Goal: Task Accomplishment & Management: Manage account settings

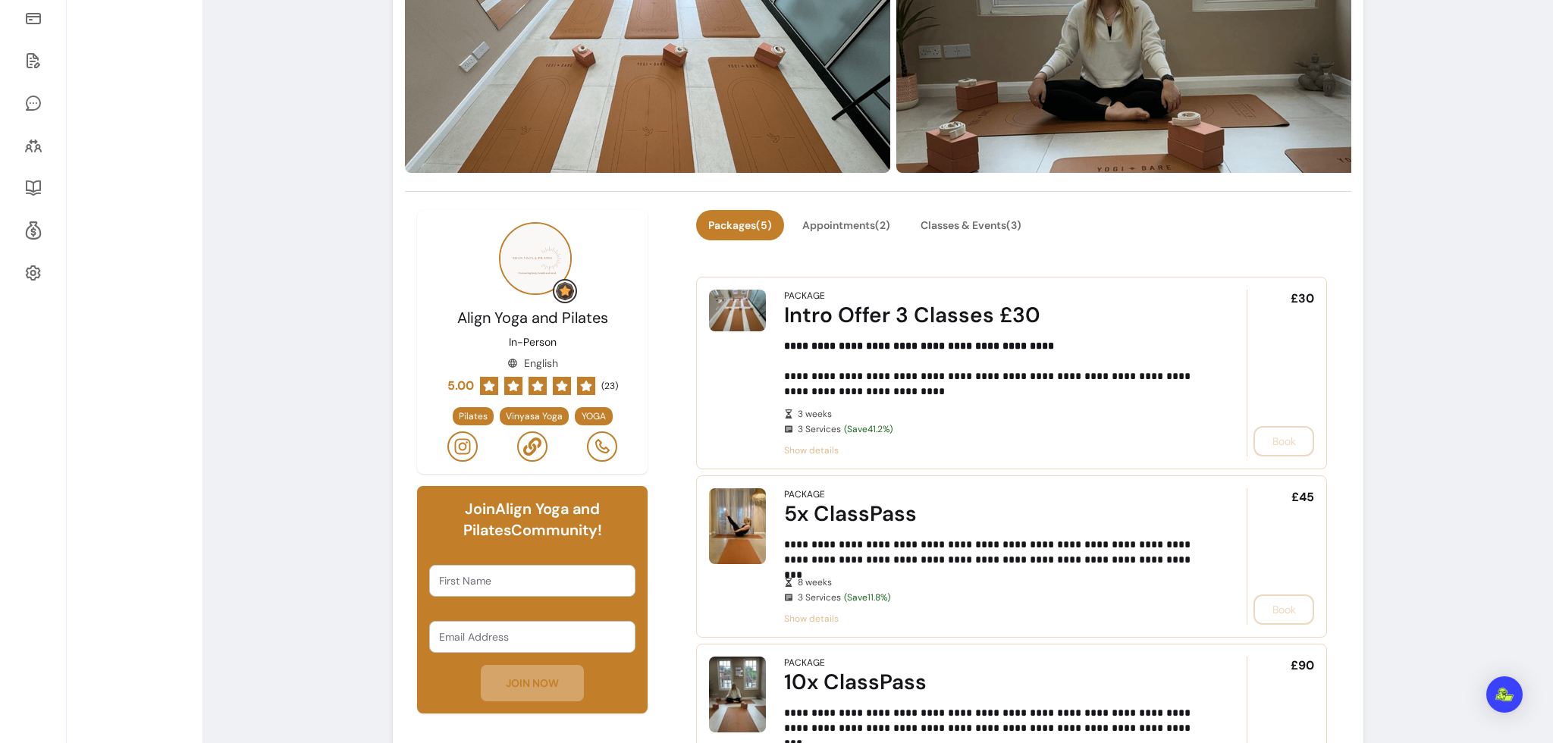
scroll to position [437, 0]
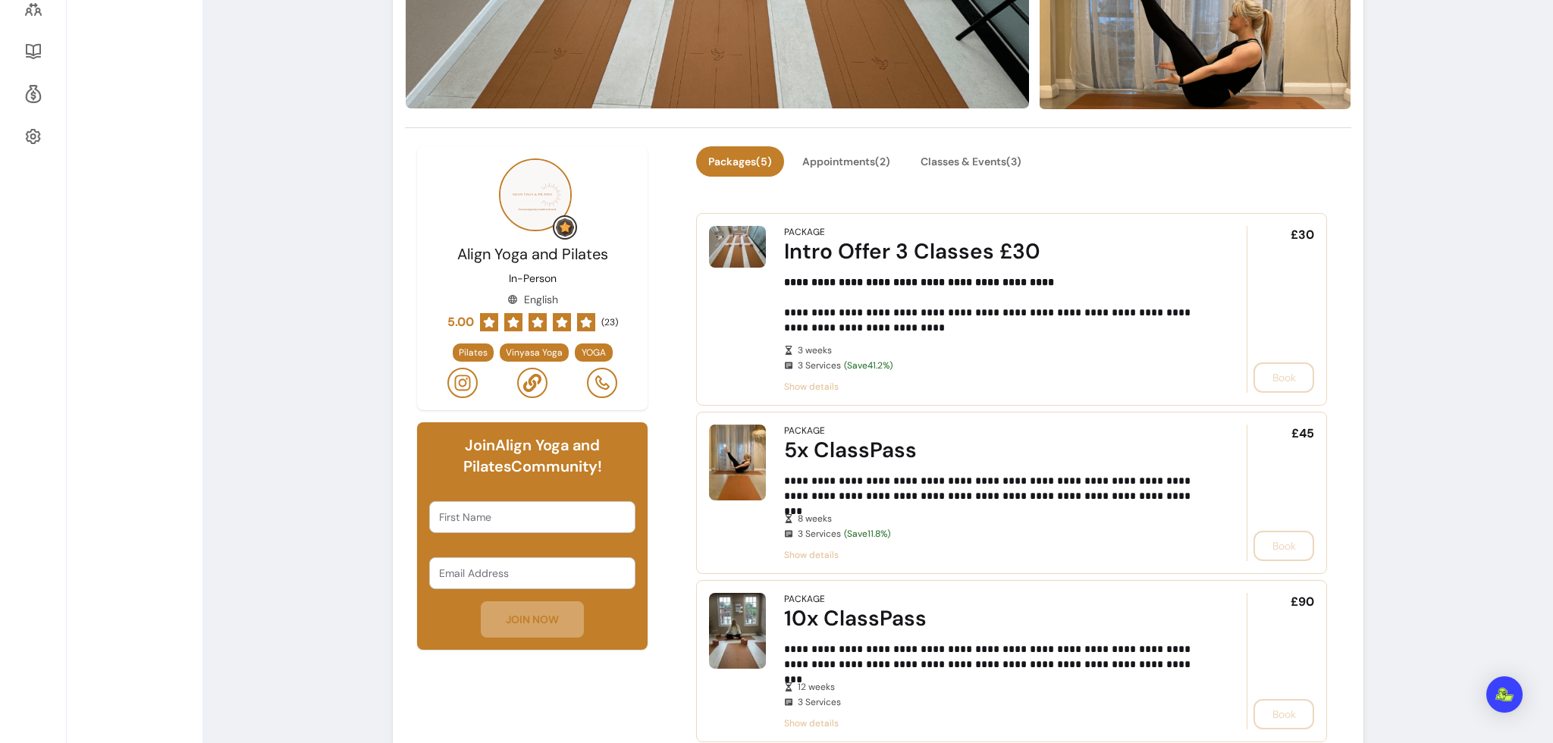
drag, startPoint x: 431, startPoint y: 447, endPoint x: 576, endPoint y: 464, distance: 145.0
click at [576, 464] on h6 "Join Align Yoga and Pilates Community!" at bounding box center [532, 456] width 206 height 42
drag, startPoint x: 444, startPoint y: 541, endPoint x: 473, endPoint y: 544, distance: 28.9
click at [473, 544] on div "Join Align Yoga and Pilates Community! First Name Email Address JOIN NOW" at bounding box center [532, 535] width 231 height 227
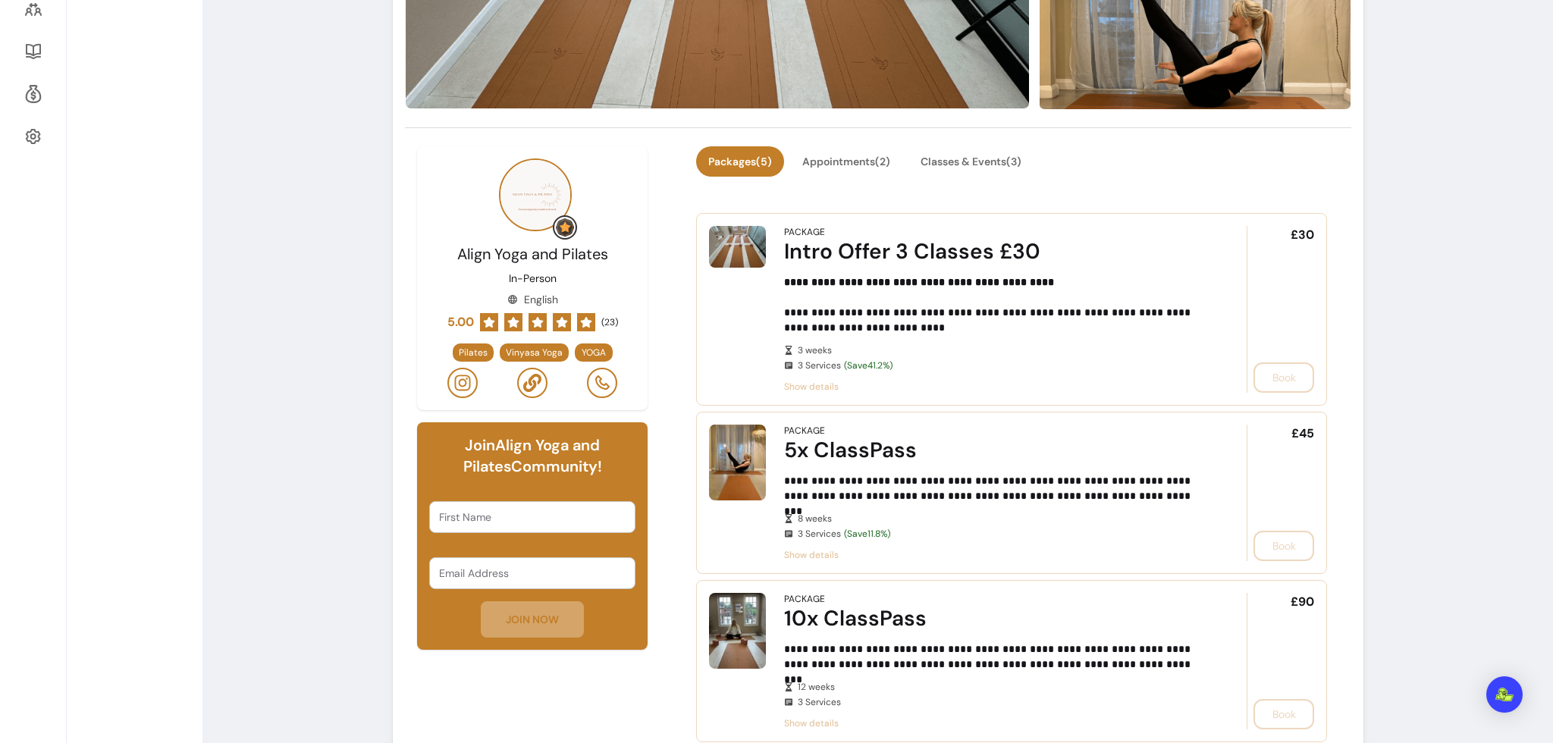
click at [456, 516] on input "First Name" at bounding box center [532, 517] width 187 height 15
click at [456, 571] on input "Email Address" at bounding box center [532, 573] width 187 height 15
click at [532, 544] on div "Join Align Yoga and Pilates Community! First Name Email Address JOIN NOW" at bounding box center [532, 535] width 231 height 227
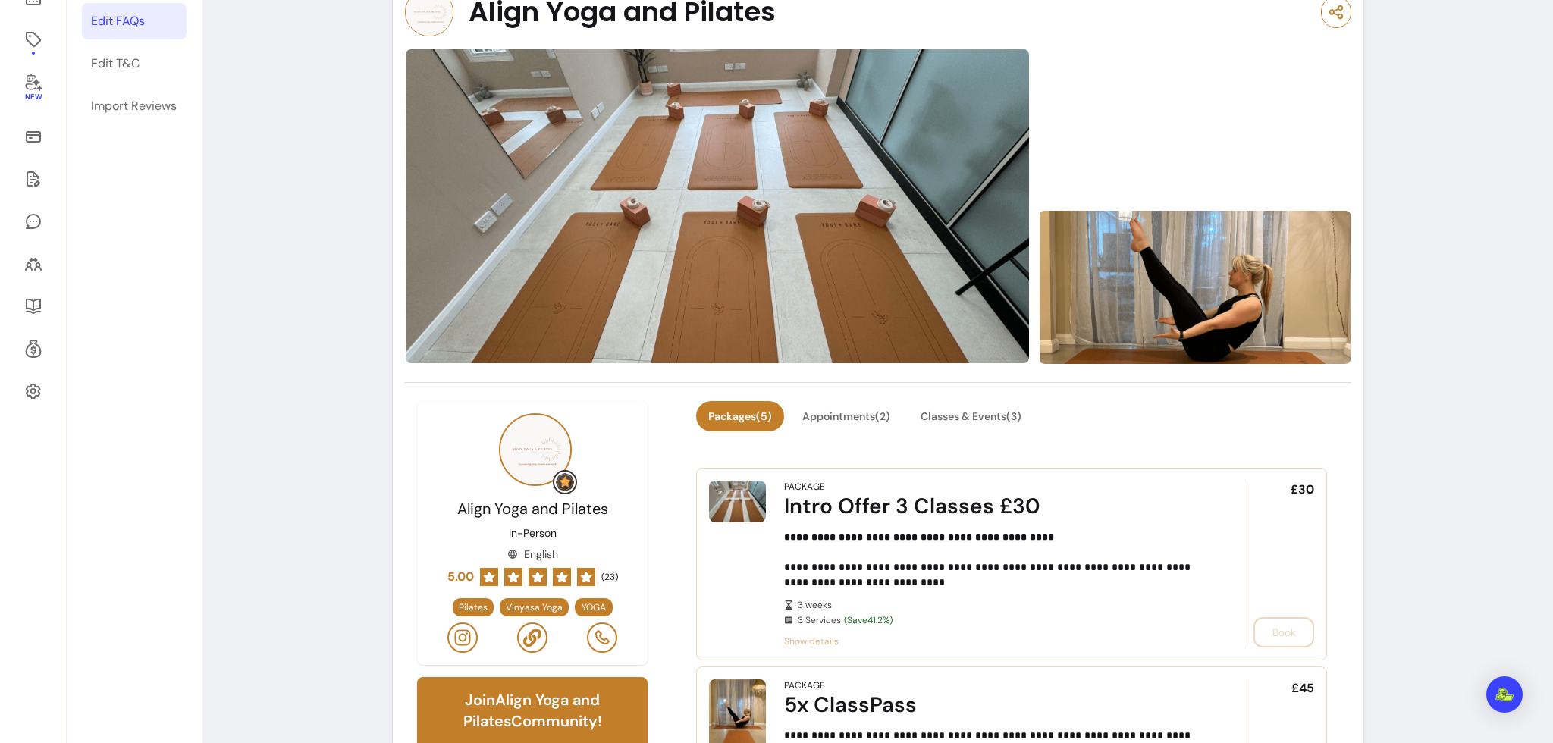
scroll to position [40, 0]
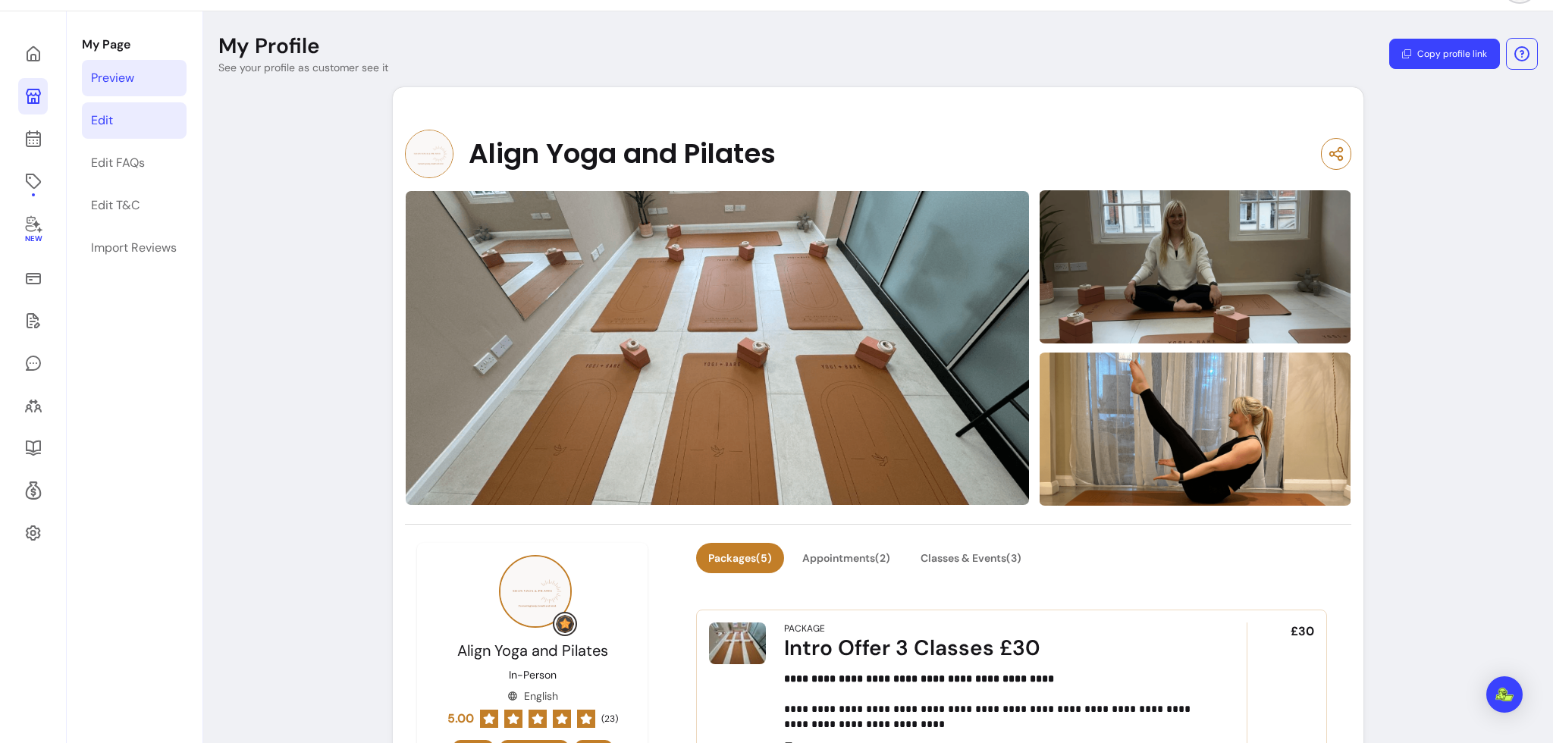
click at [116, 122] on link "Edit" at bounding box center [134, 120] width 105 height 36
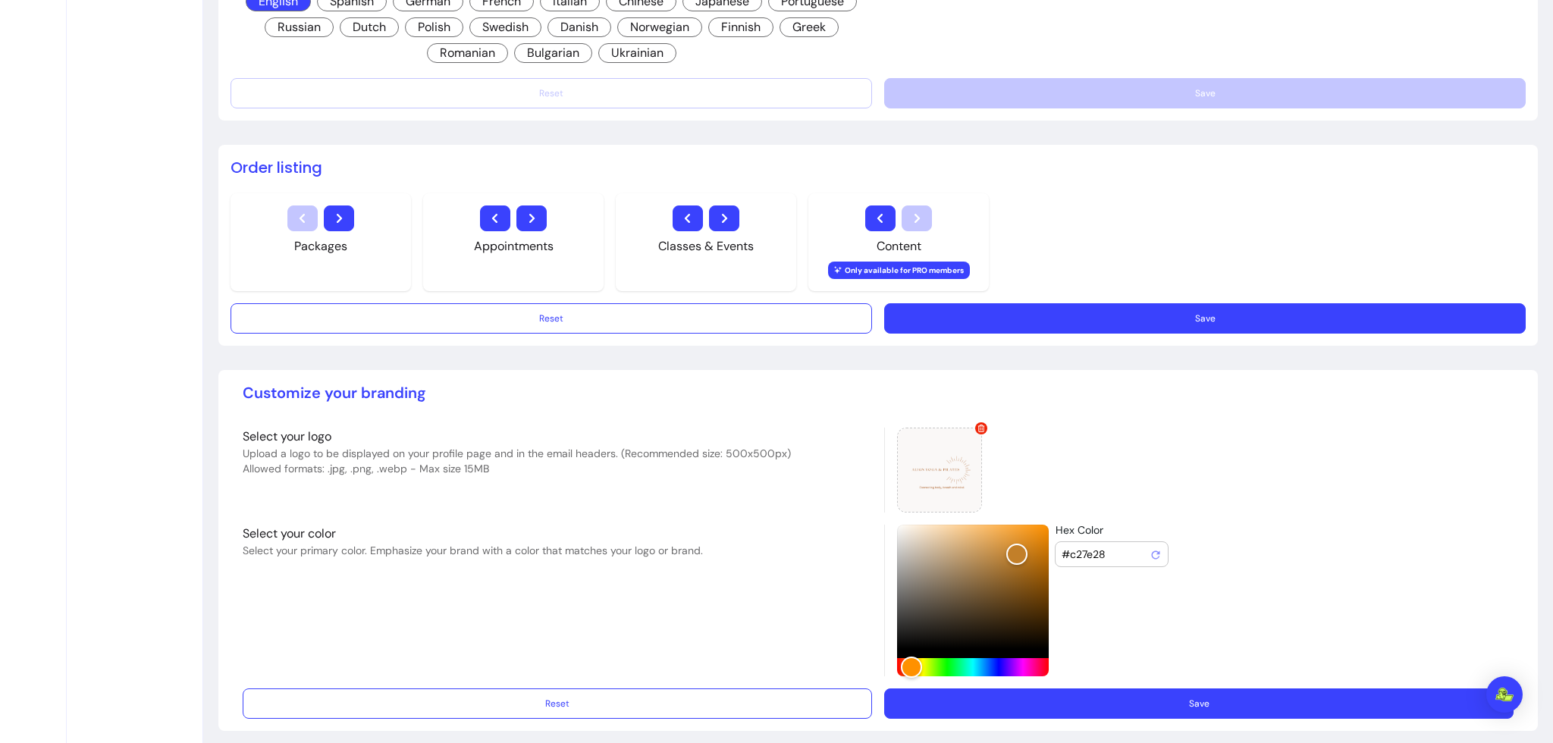
scroll to position [1204, 0]
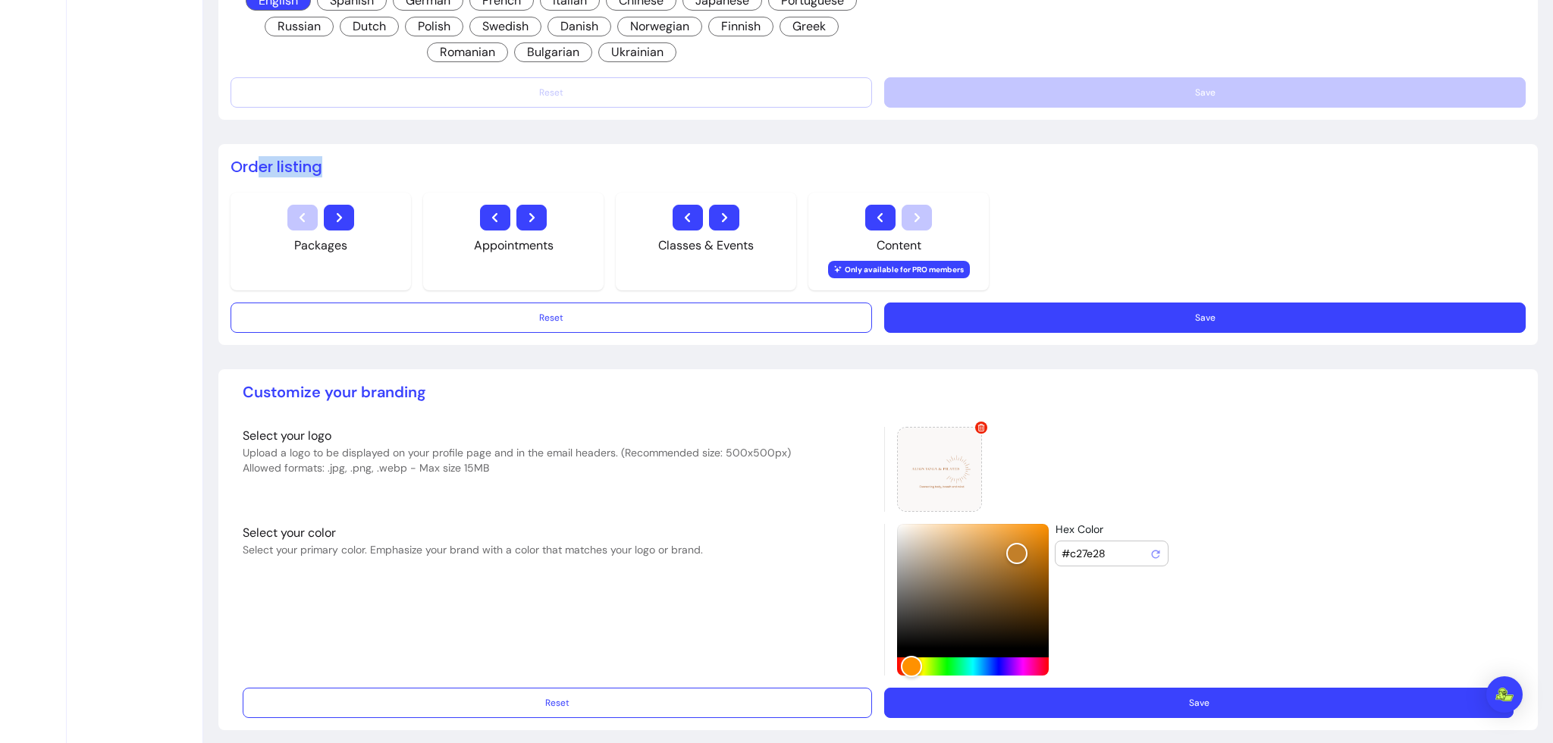
drag, startPoint x: 265, startPoint y: 166, endPoint x: 337, endPoint y: 163, distance: 72.9
click at [337, 163] on h2 "Order listing" at bounding box center [878, 166] width 1295 height 21
drag, startPoint x: 262, startPoint y: 385, endPoint x: 406, endPoint y: 389, distance: 144.1
click at [406, 389] on p "Customize your branding" at bounding box center [878, 391] width 1271 height 21
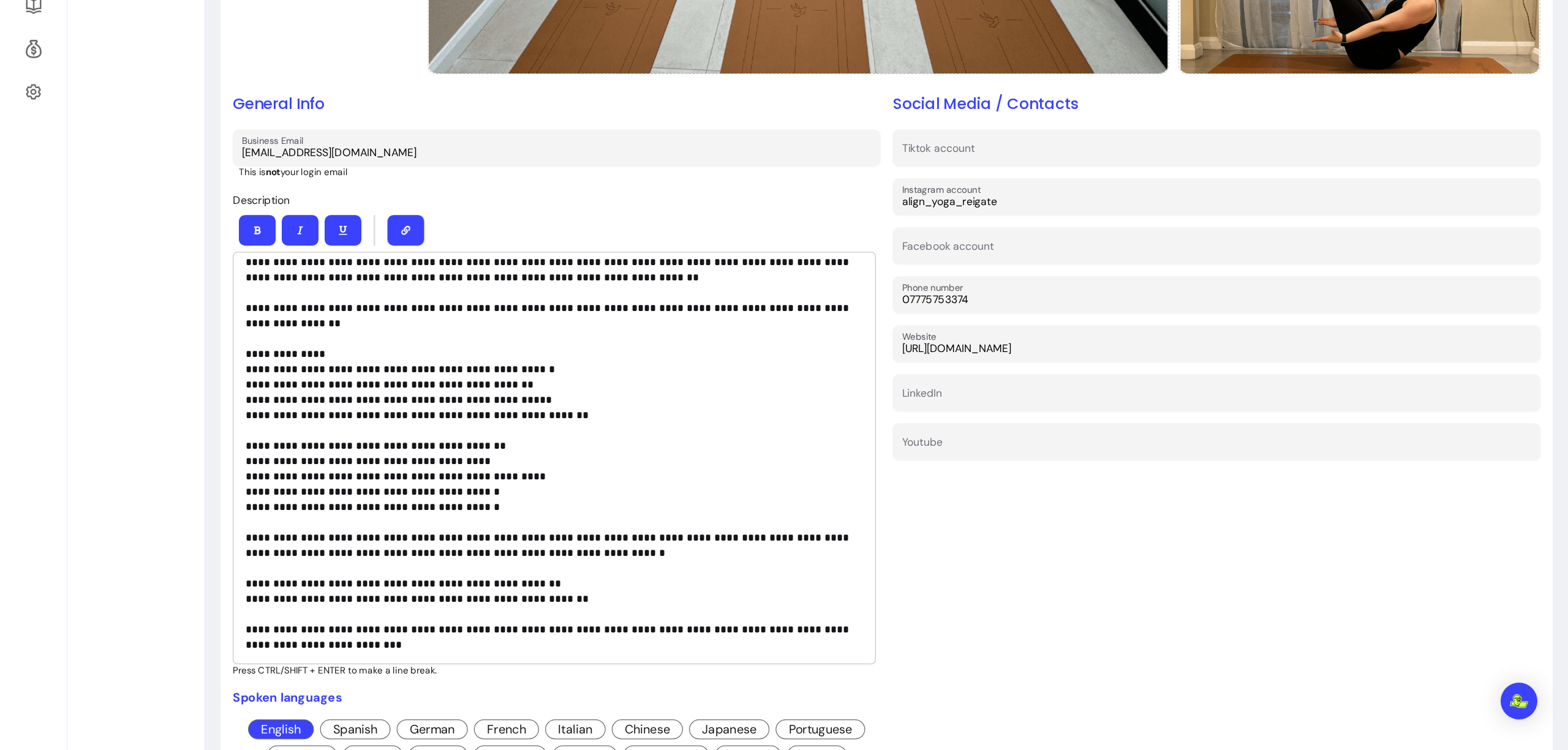
scroll to position [0, 0]
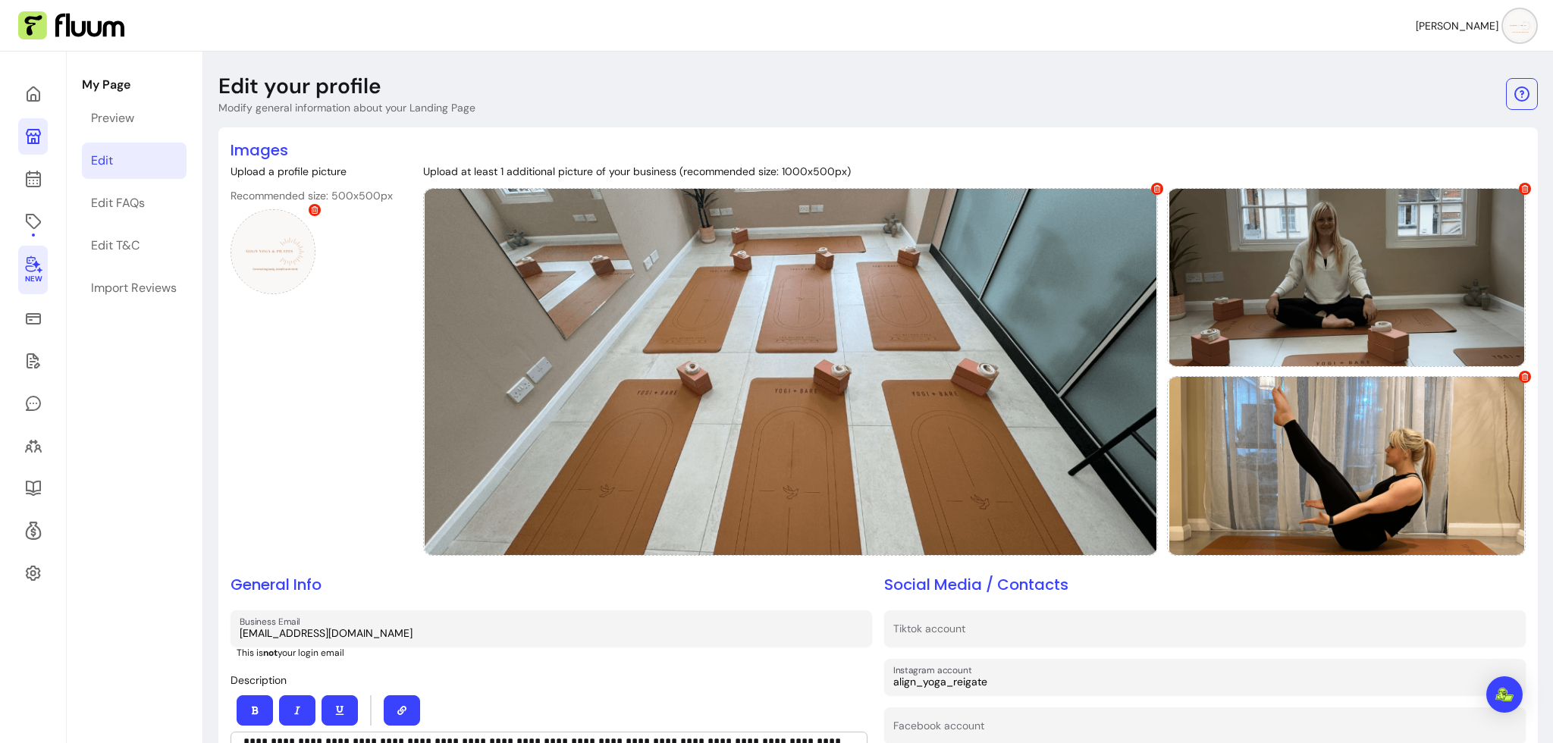
click at [33, 268] on icon at bounding box center [33, 264] width 18 height 18
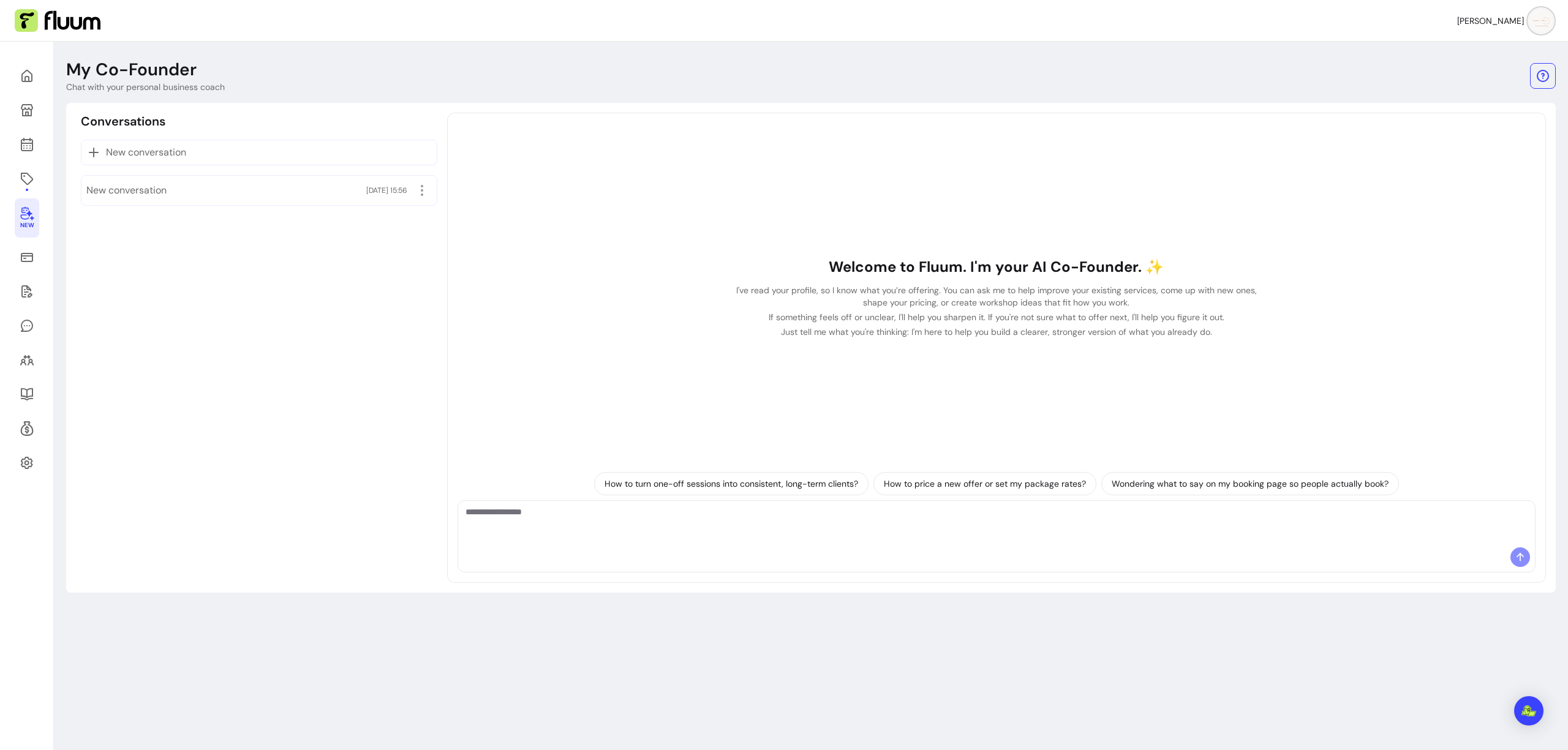
click at [741, 535] on textarea "Ask me anything..." at bounding box center [996, 523] width 1062 height 36
